Goal: Transaction & Acquisition: Subscribe to service/newsletter

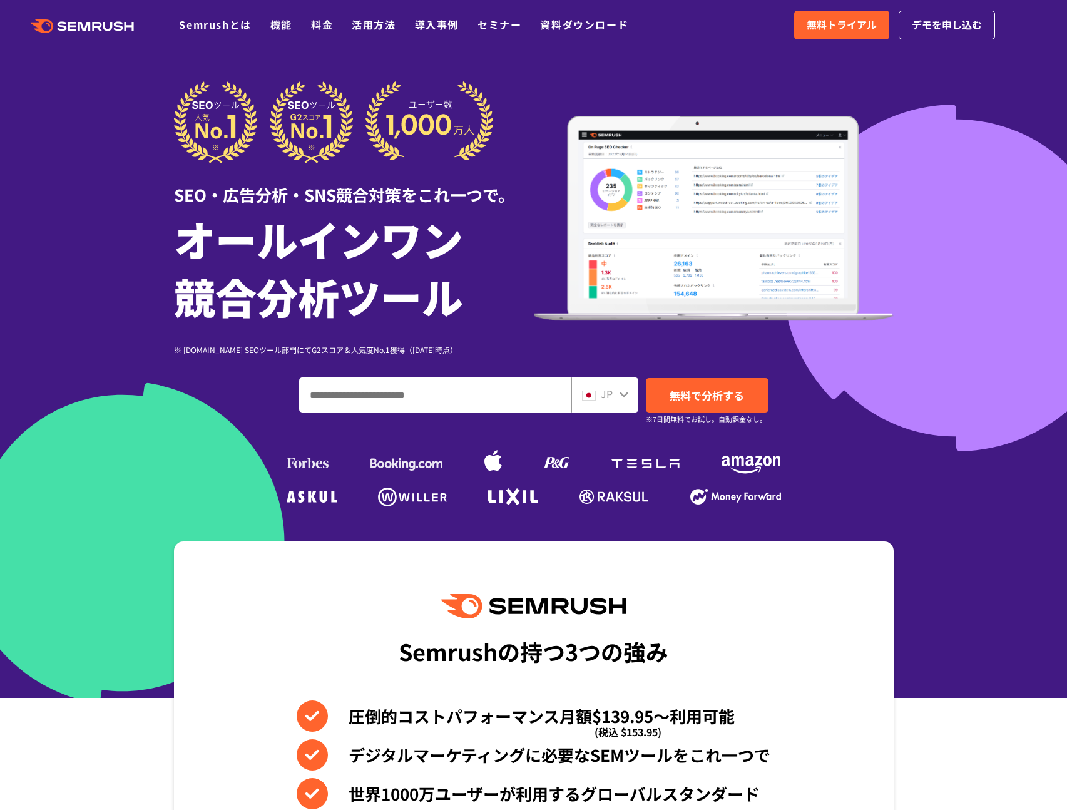
click at [962, 433] on div at bounding box center [533, 349] width 1067 height 698
click at [314, 30] on link "料金" at bounding box center [322, 24] width 22 height 15
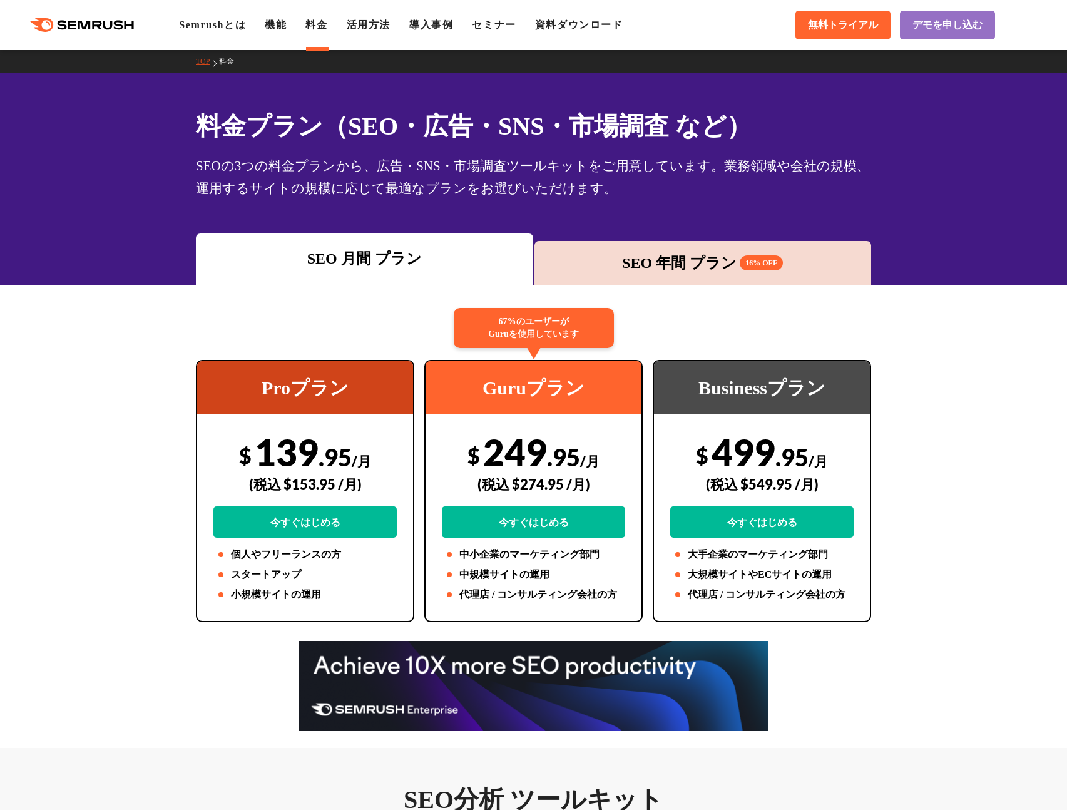
click at [638, 244] on div "SEO 年間 プラン 16% OFF" at bounding box center [703, 263] width 337 height 44
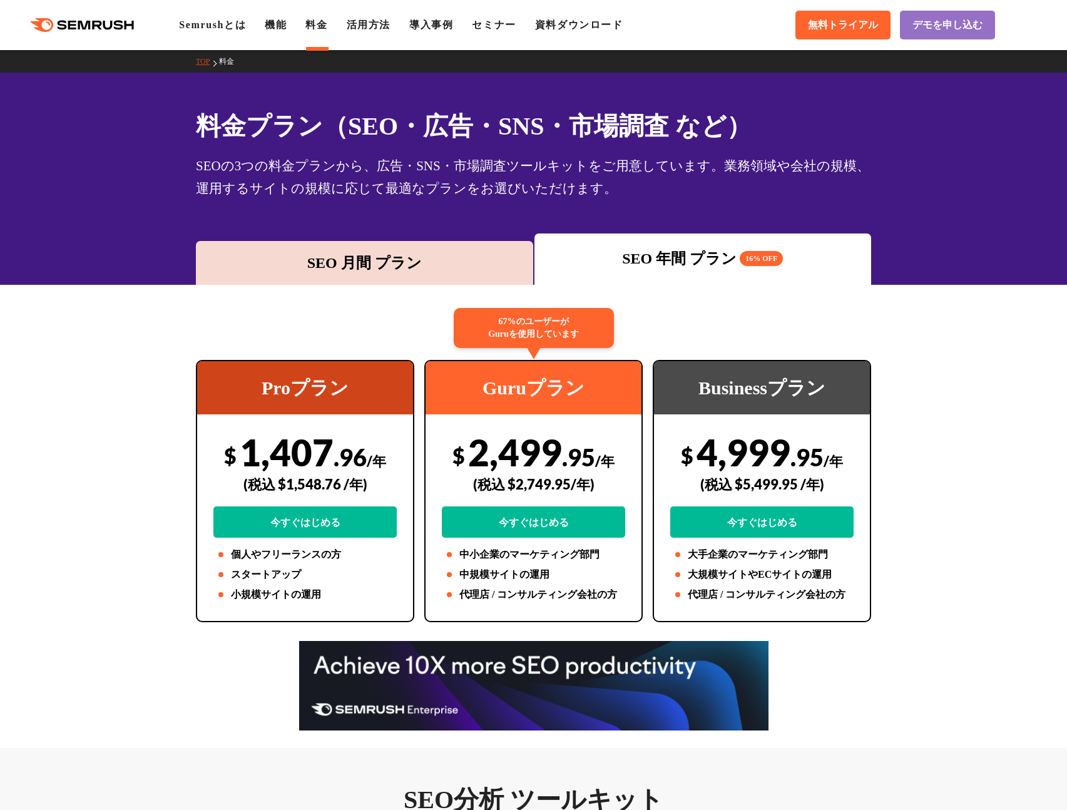
click at [484, 246] on div "SEO 月間 プラン" at bounding box center [364, 263] width 337 height 44
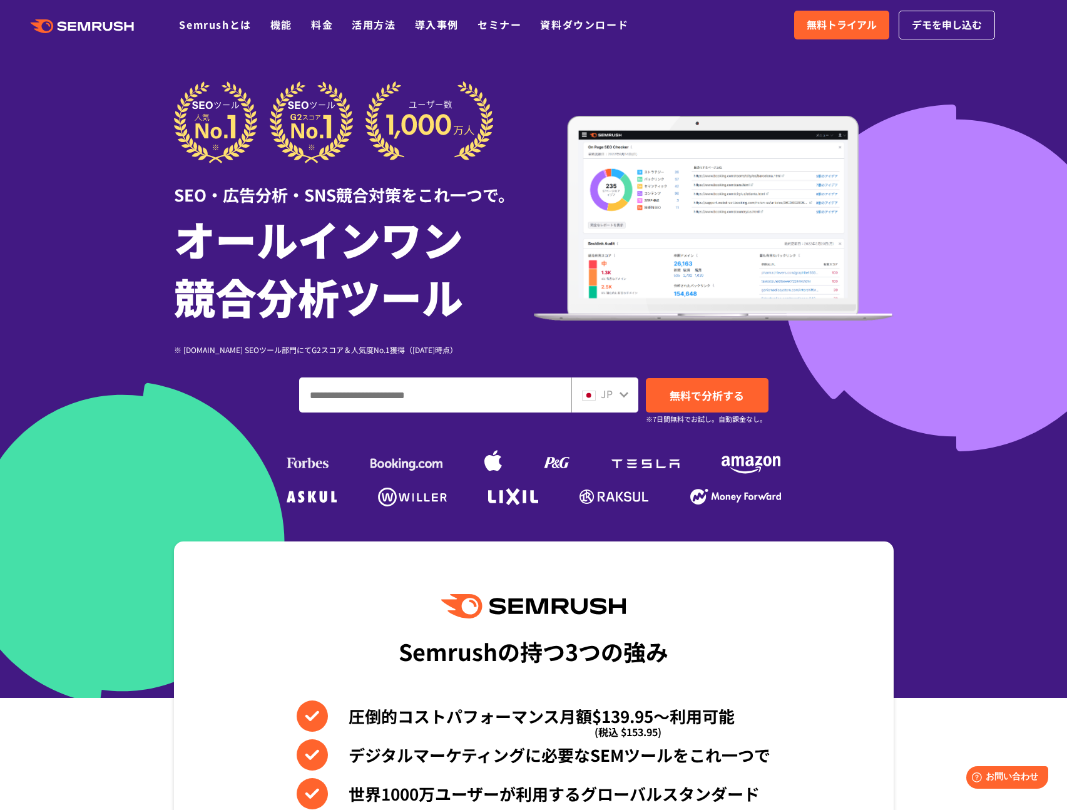
click at [979, 218] on div at bounding box center [533, 349] width 1067 height 698
